Goal: Find specific page/section: Find specific page/section

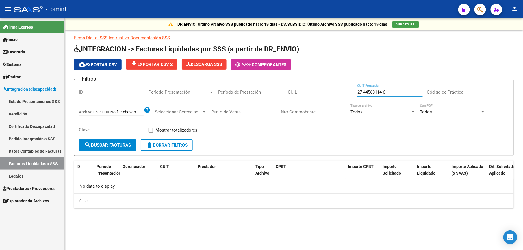
drag, startPoint x: 391, startPoint y: 91, endPoint x: 325, endPoint y: 94, distance: 65.9
click at [327, 93] on div "Filtros ID Período Presentación Período Presentación Período de Prestación CUIL…" at bounding box center [294, 111] width 430 height 55
paste input "11068426-1"
type input "27-11068426-1"
paste input "20-52113300-8"
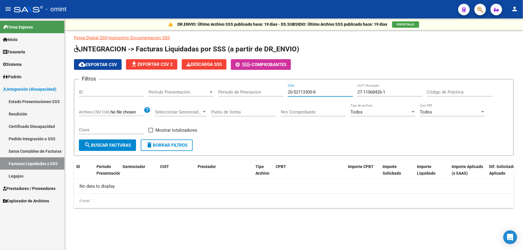
type input "20-52113300-8"
click at [119, 143] on span "search Buscar Facturas" at bounding box center [107, 145] width 47 height 5
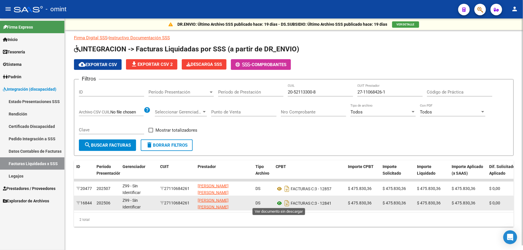
click at [278, 201] on icon at bounding box center [280, 203] width 8 height 7
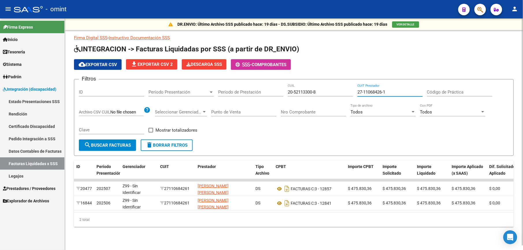
drag, startPoint x: 360, startPoint y: 94, endPoint x: 342, endPoint y: 94, distance: 17.3
click at [343, 94] on div "Filtros ID Período Presentación Período Presentación Período de Prestación 20-5…" at bounding box center [294, 111] width 430 height 55
paste input "0-28330587-3"
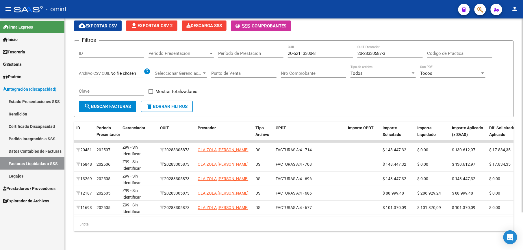
drag, startPoint x: 145, startPoint y: 211, endPoint x: 135, endPoint y: 211, distance: 10.4
click at [114, 211] on datatable-body "20481 202507 Z99 - Sin Identificar 20283305873 OLAIZOLA [PERSON_NAME] DS FACTUR…" at bounding box center [294, 178] width 440 height 77
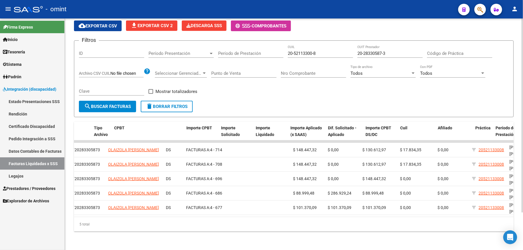
scroll to position [0, 210]
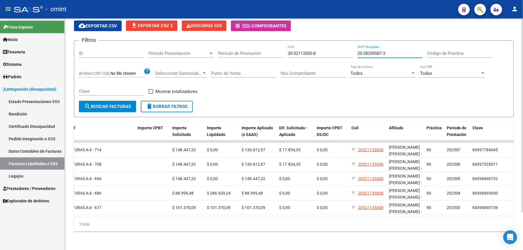
drag, startPoint x: 381, startPoint y: 48, endPoint x: 333, endPoint y: 48, distance: 47.4
click at [335, 48] on div "Filtros ID Período Presentación Período Presentación Período de Prestación 20-5…" at bounding box center [294, 72] width 430 height 55
paste input "7-24552121-4"
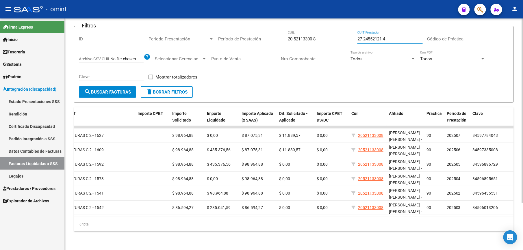
scroll to position [59, 0]
click at [343, 34] on div "Filtros ID Período Presentación Período Presentación Período de Prestación 20-5…" at bounding box center [294, 58] width 430 height 55
paste input "32905648-7"
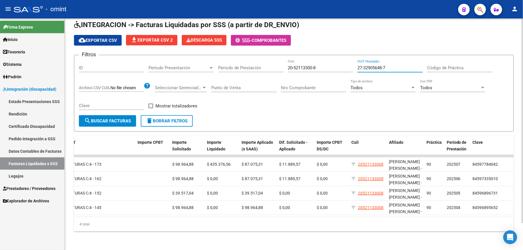
scroll to position [30, 0]
drag, startPoint x: 360, startPoint y: 62, endPoint x: 324, endPoint y: 64, distance: 35.8
click at [327, 62] on div "Filtros ID Período Presentación Período Presentación Período de Prestación 20-5…" at bounding box center [294, 87] width 430 height 55
paste input "28725181-0"
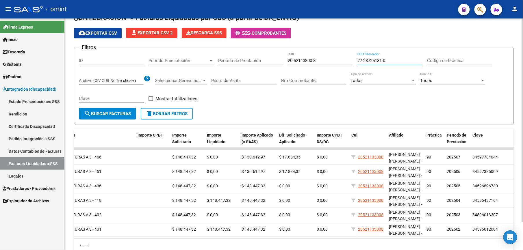
scroll to position [59, 0]
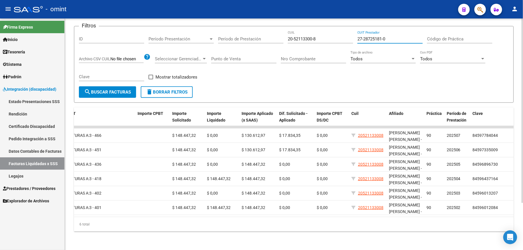
type input "27-28725181-0"
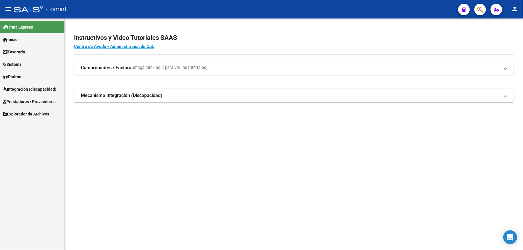
click at [21, 74] on span "Padrón" at bounding box center [12, 77] width 18 height 6
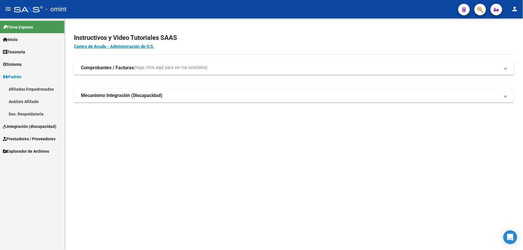
click at [25, 127] on span "Integración (discapacidad)" at bounding box center [29, 126] width 53 height 6
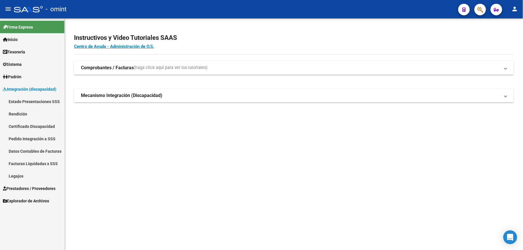
click at [18, 176] on link "Legajos" at bounding box center [32, 176] width 64 height 12
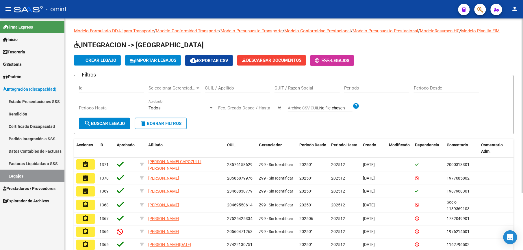
click at [240, 90] on input "CUIL / Apellido" at bounding box center [237, 88] width 65 height 5
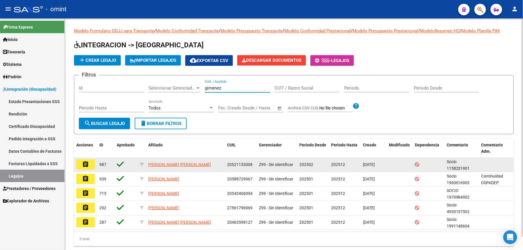
type input "gimenez"
click at [87, 165] on mat-icon "assignment" at bounding box center [85, 164] width 7 height 7
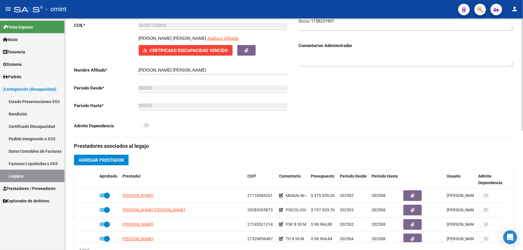
scroll to position [116, 0]
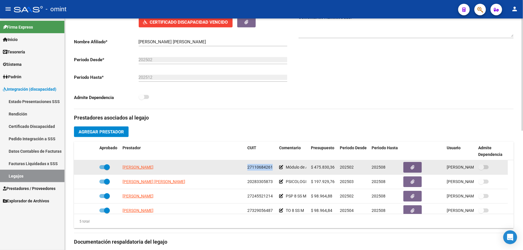
drag, startPoint x: 248, startPoint y: 168, endPoint x: 272, endPoint y: 167, distance: 24.0
click at [272, 167] on span "27110684261" at bounding box center [259, 167] width 25 height 5
drag, startPoint x: 272, startPoint y: 167, endPoint x: 265, endPoint y: 169, distance: 6.9
copy span "27110684261"
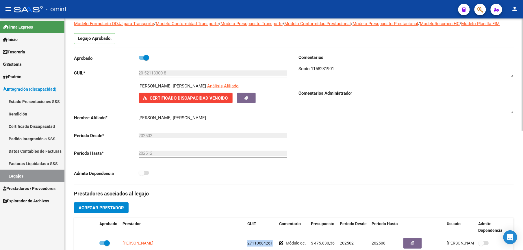
scroll to position [38, 0]
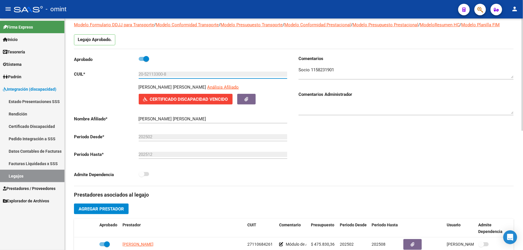
drag, startPoint x: 169, startPoint y: 73, endPoint x: 128, endPoint y: 74, distance: 41.0
click at [128, 74] on app-form-text-field "CUIL * 20-52113300-8 Ingresar CUIL" at bounding box center [180, 74] width 213 height 5
drag, startPoint x: 128, startPoint y: 74, endPoint x: 152, endPoint y: 74, distance: 23.7
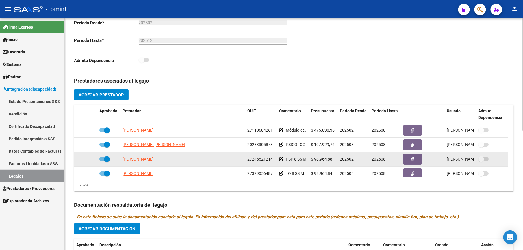
scroll to position [154, 0]
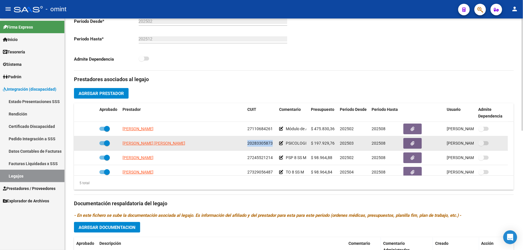
drag, startPoint x: 248, startPoint y: 144, endPoint x: 272, endPoint y: 143, distance: 24.3
click at [272, 143] on span "20283305873" at bounding box center [259, 143] width 25 height 5
copy span "20283305873"
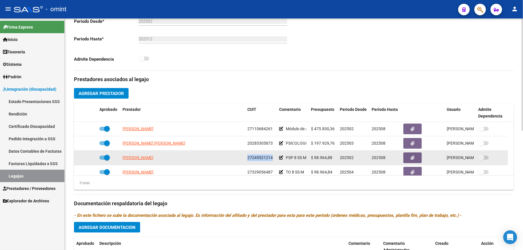
drag, startPoint x: 253, startPoint y: 157, endPoint x: 275, endPoint y: 158, distance: 21.7
click at [275, 158] on datatable-body-cell "27245521214" at bounding box center [261, 158] width 32 height 14
drag, startPoint x: 275, startPoint y: 158, endPoint x: 268, endPoint y: 159, distance: 6.7
copy span "27245521214"
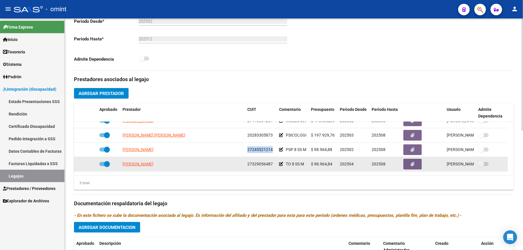
scroll to position [20, 0]
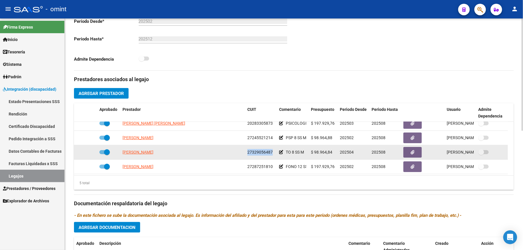
drag, startPoint x: 247, startPoint y: 152, endPoint x: 273, endPoint y: 152, distance: 26.0
click at [273, 152] on div "27329056487" at bounding box center [260, 152] width 27 height 7
drag, startPoint x: 273, startPoint y: 152, endPoint x: 269, endPoint y: 153, distance: 4.1
copy span "27329056487"
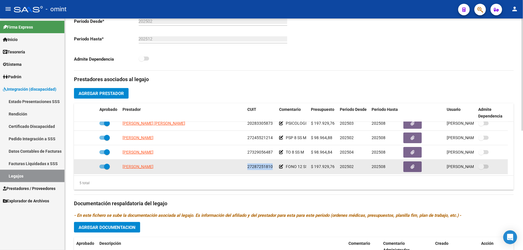
drag, startPoint x: 252, startPoint y: 167, endPoint x: 275, endPoint y: 167, distance: 22.5
click at [275, 167] on datatable-body-cell "27287251810" at bounding box center [261, 167] width 32 height 14
drag, startPoint x: 275, startPoint y: 167, endPoint x: 269, endPoint y: 168, distance: 5.9
copy span "27287251810"
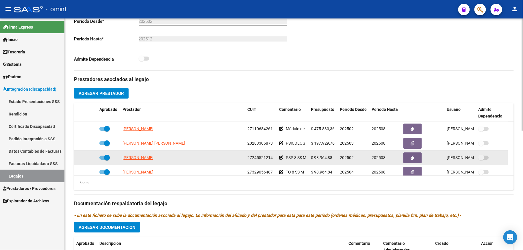
scroll to position [116, 0]
